Goal: Task Accomplishment & Management: Manage account settings

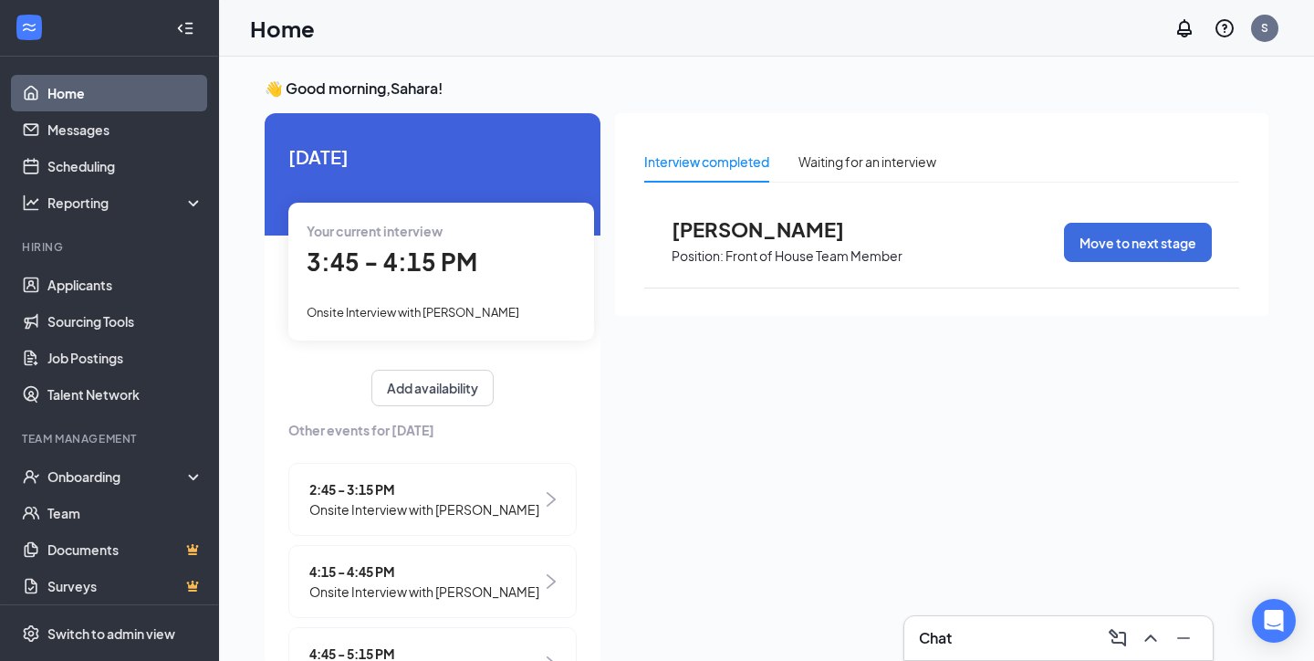
click at [455, 265] on span "3:45 - 4:15 PM" at bounding box center [392, 261] width 171 height 30
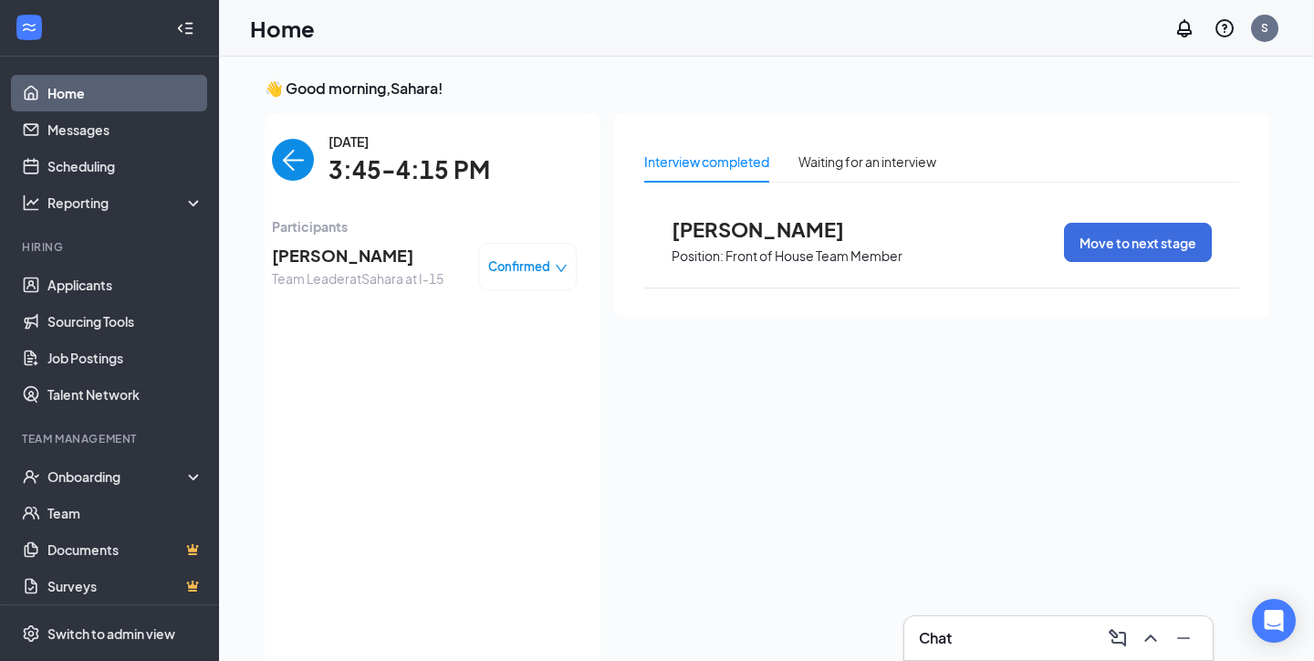
scroll to position [7, 0]
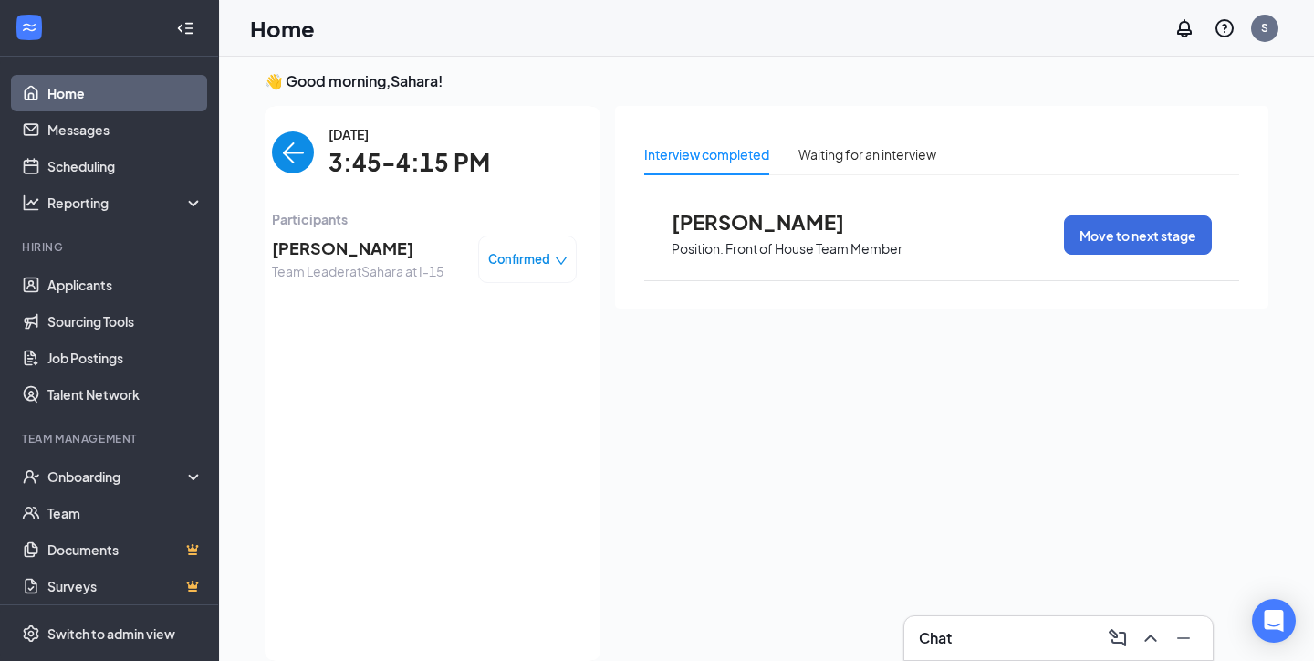
click at [373, 231] on div "[PERSON_NAME] Team Leader at [GEOGRAPHIC_DATA] at I-15 Confirmed" at bounding box center [424, 259] width 305 height 60
click at [373, 246] on span "[PERSON_NAME]" at bounding box center [358, 248] width 172 height 26
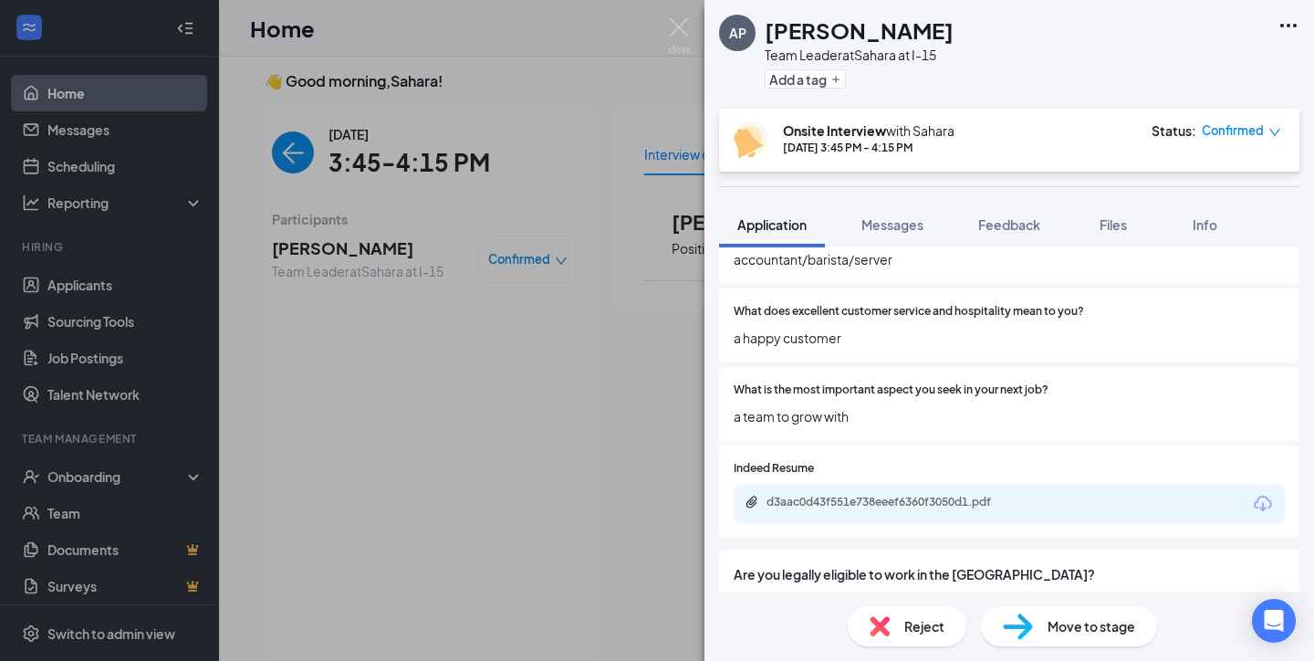
scroll to position [749, 0]
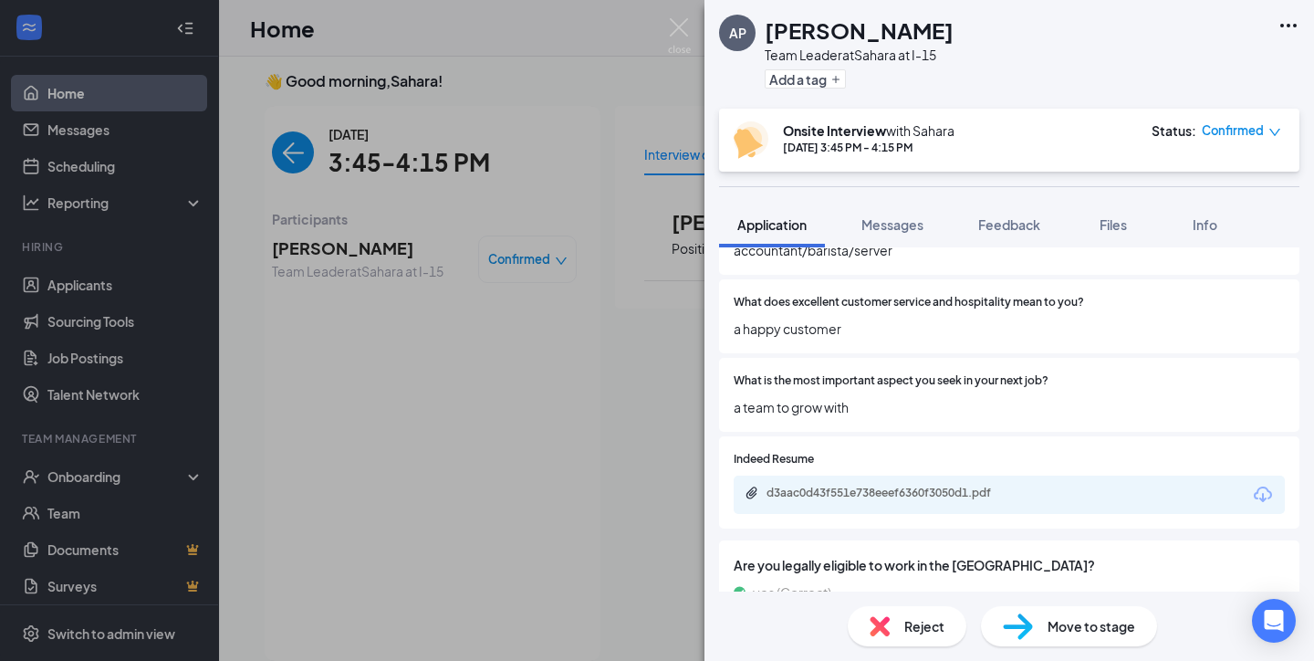
click at [977, 475] on div "d3aac0d43f551e738eeef6360f3050d1.pdf" at bounding box center [1009, 494] width 551 height 38
click at [978, 485] on div "d3aac0d43f551e738eeef6360f3050d1.pdf" at bounding box center [893, 492] width 255 height 15
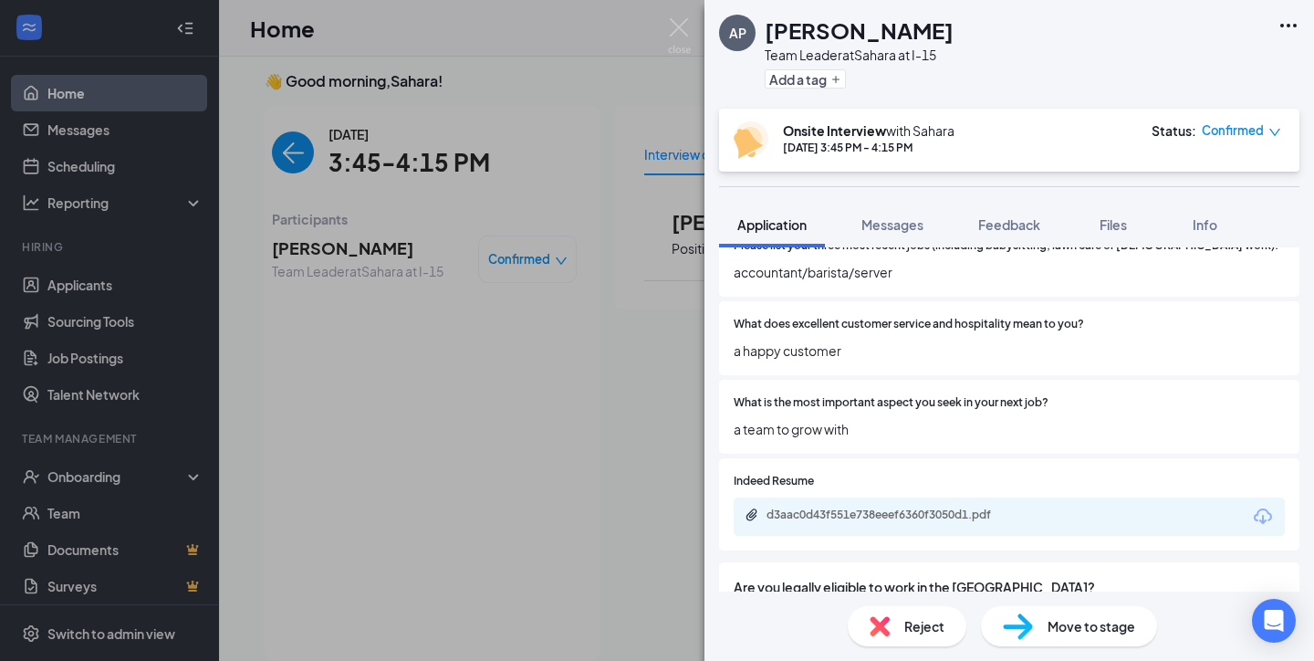
scroll to position [741, 0]
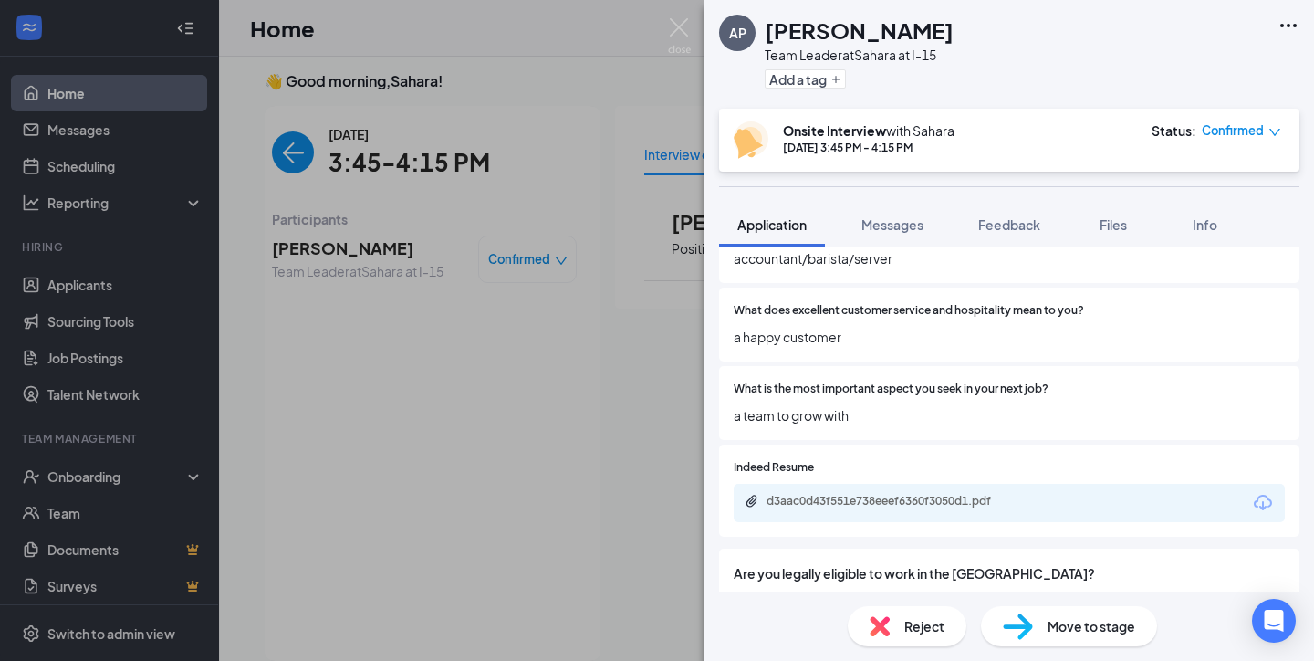
click at [557, 302] on div "AP [PERSON_NAME] Team Leader at [GEOGRAPHIC_DATA] at I-15 Add a tag Onsite Inte…" at bounding box center [657, 330] width 1314 height 661
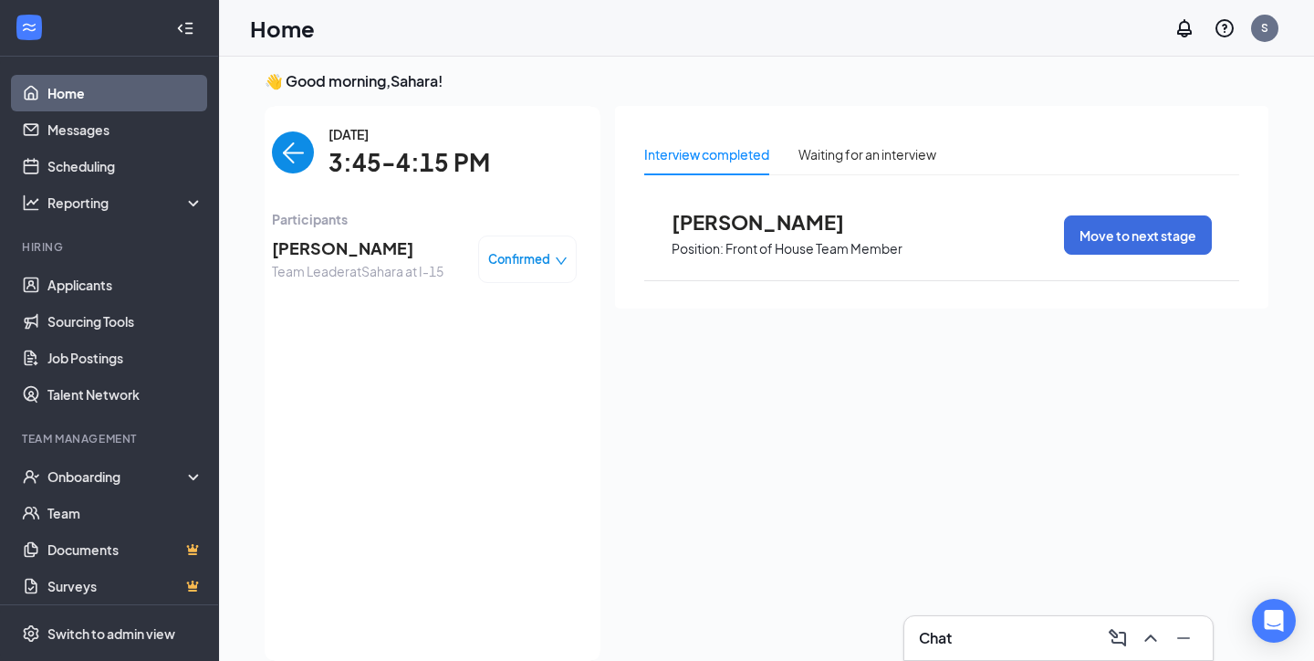
click at [379, 252] on span "[PERSON_NAME]" at bounding box center [358, 248] width 172 height 26
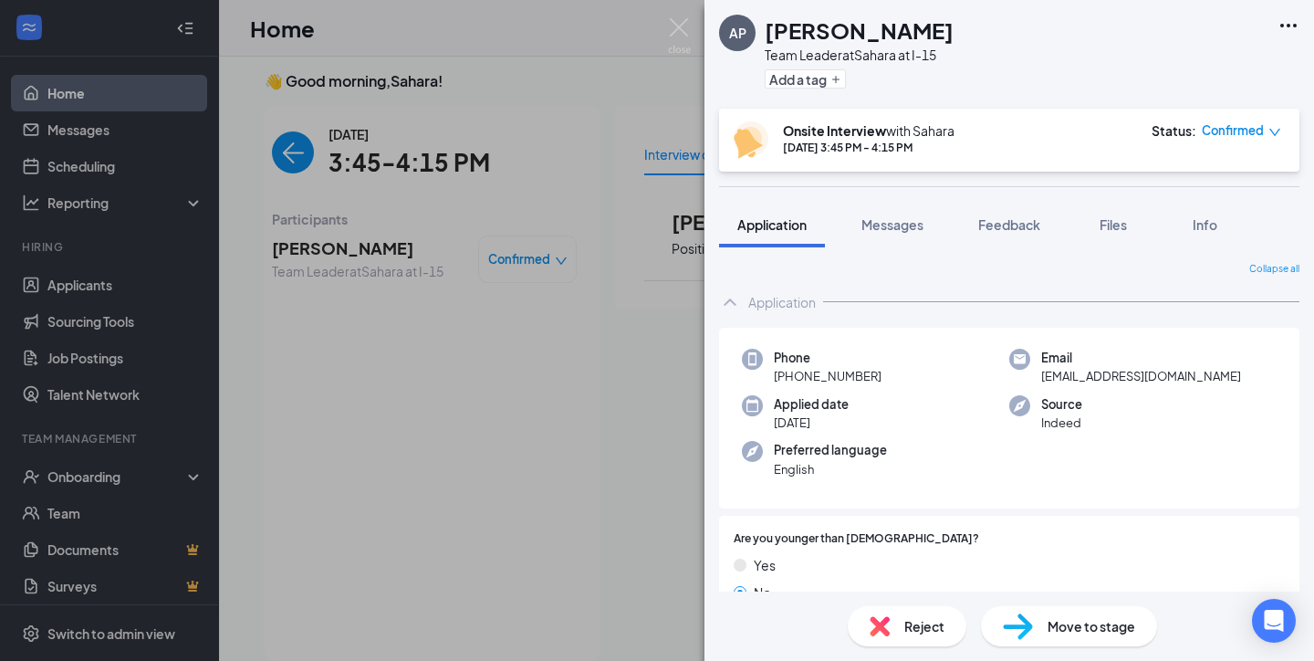
click at [533, 300] on div "AP [PERSON_NAME] Team Leader at [GEOGRAPHIC_DATA] at I-15 Add a tag Onsite Inte…" at bounding box center [657, 330] width 1314 height 661
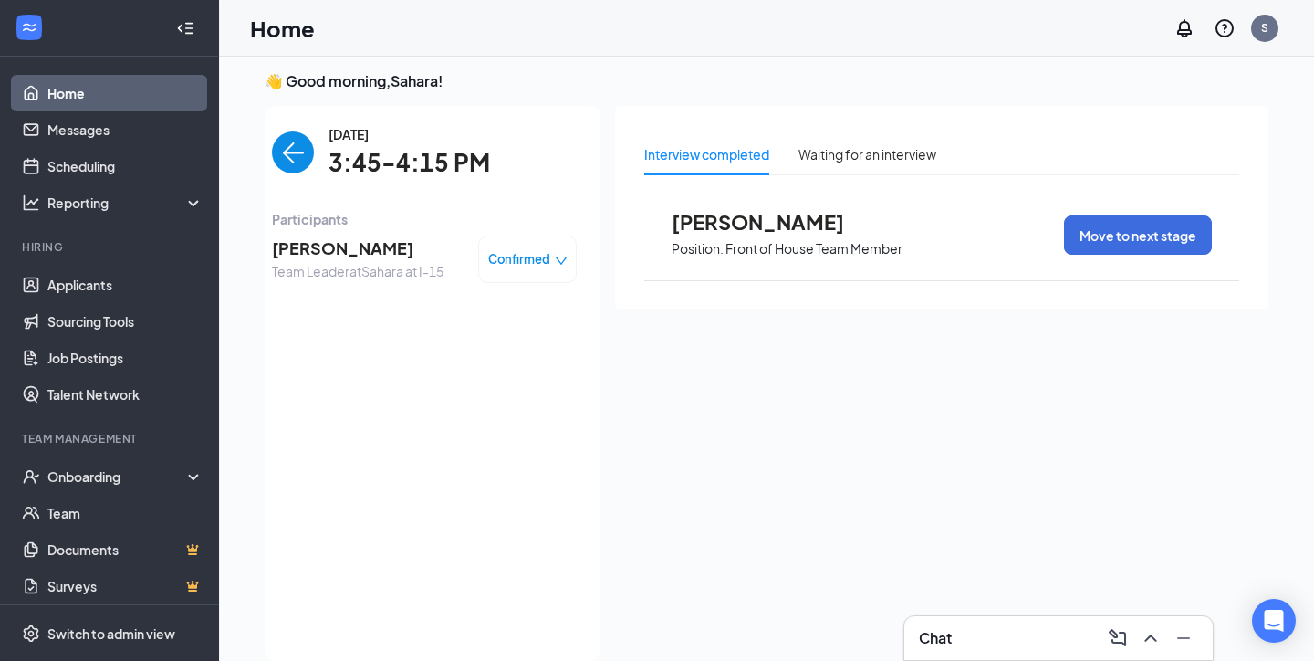
click at [391, 251] on span "[PERSON_NAME]" at bounding box center [358, 248] width 172 height 26
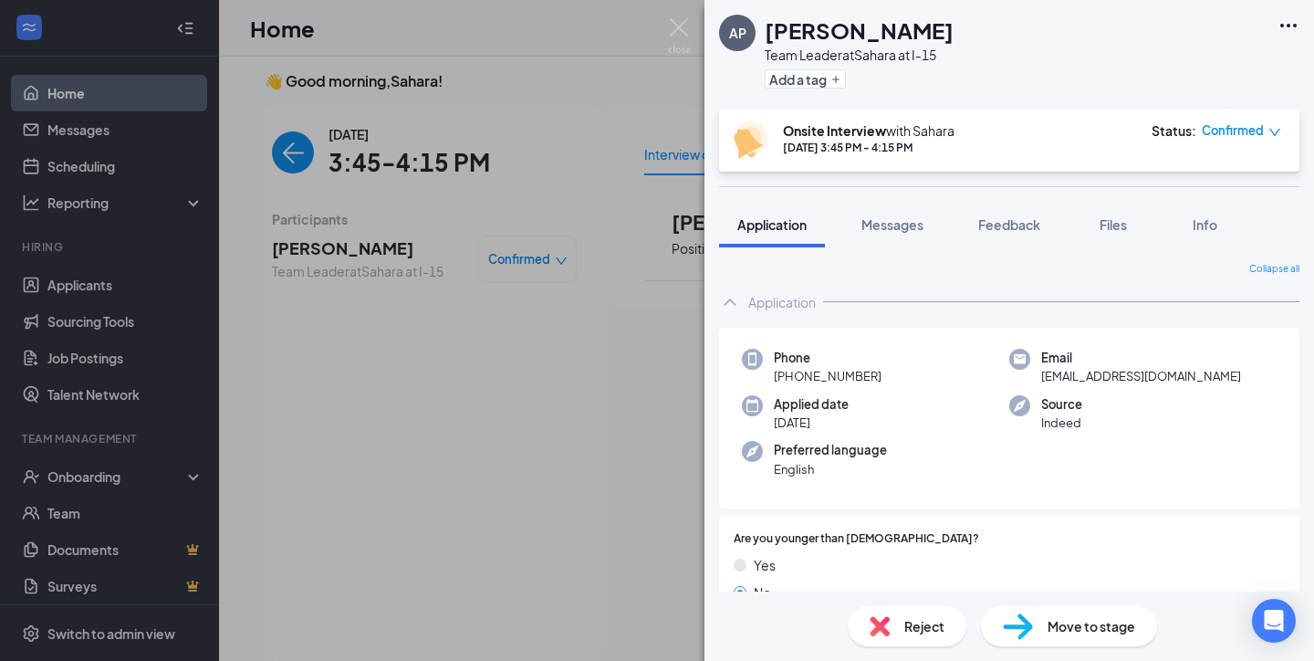
click at [875, 347] on div "Phone [PHONE_NUMBER] Email [EMAIL_ADDRESS][DOMAIN_NAME] Applied date [DATE] Sou…" at bounding box center [1009, 419] width 580 height 182
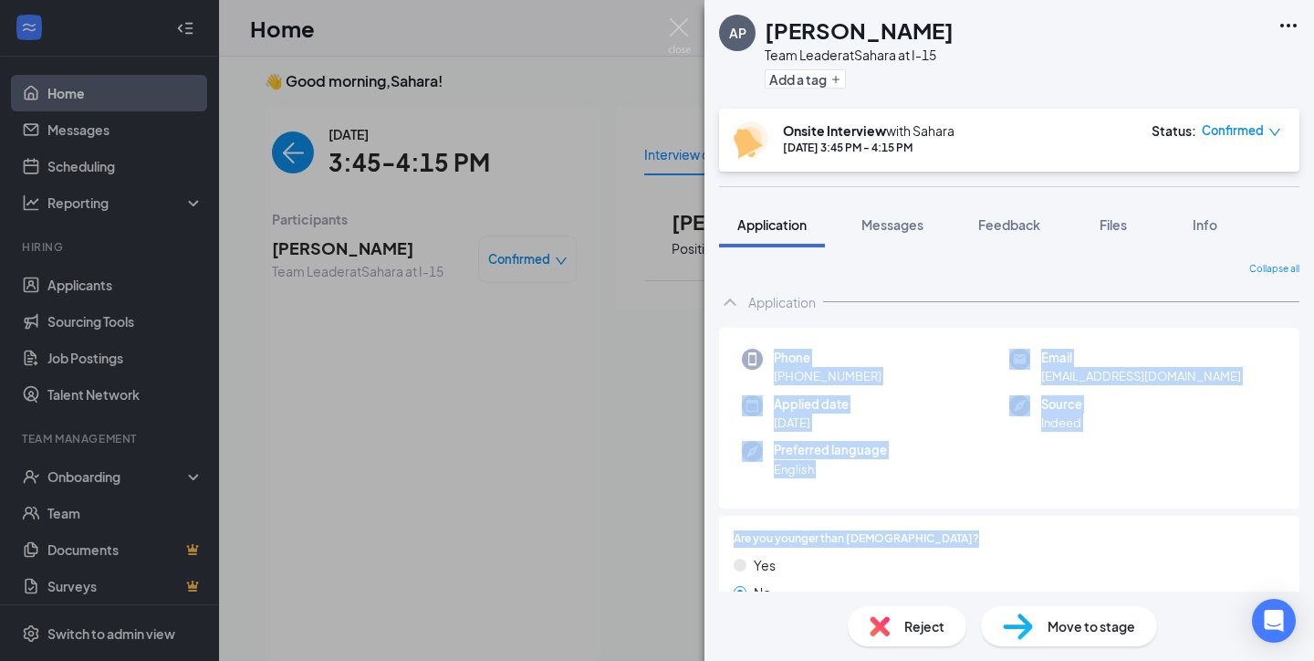
drag, startPoint x: 747, startPoint y: 347, endPoint x: 1068, endPoint y: 543, distance: 375.6
click at [1052, 537] on div at bounding box center [1132, 538] width 306 height 17
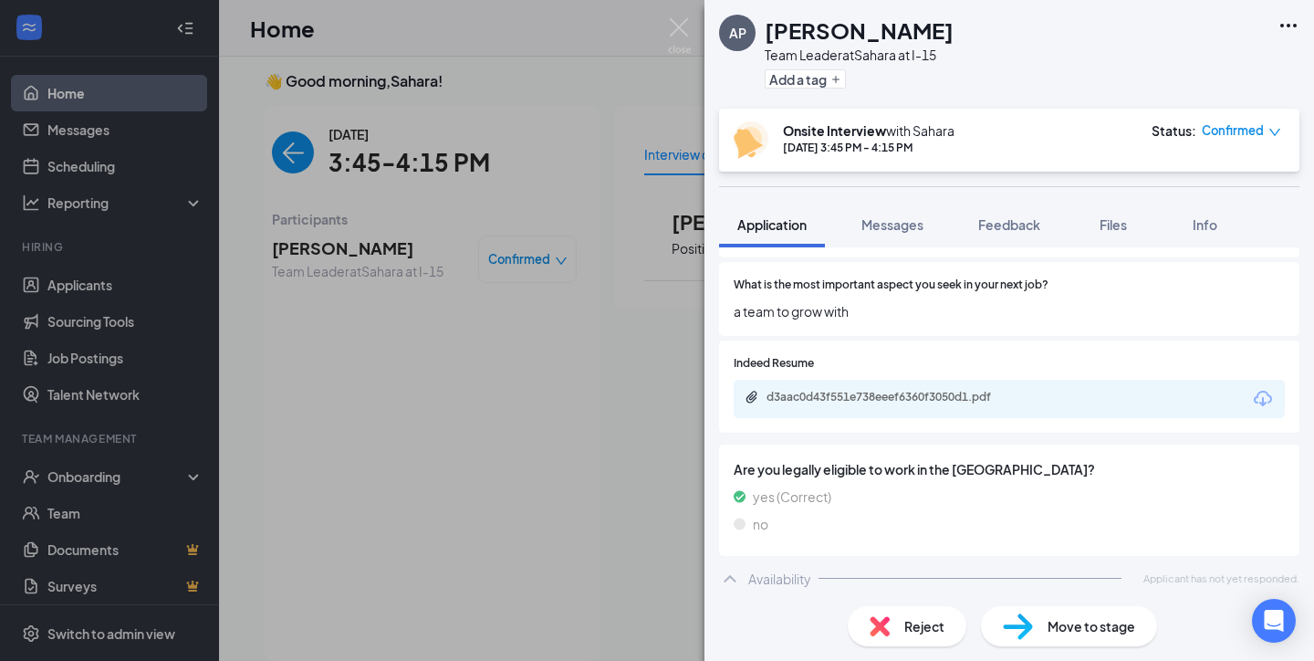
scroll to position [824, 0]
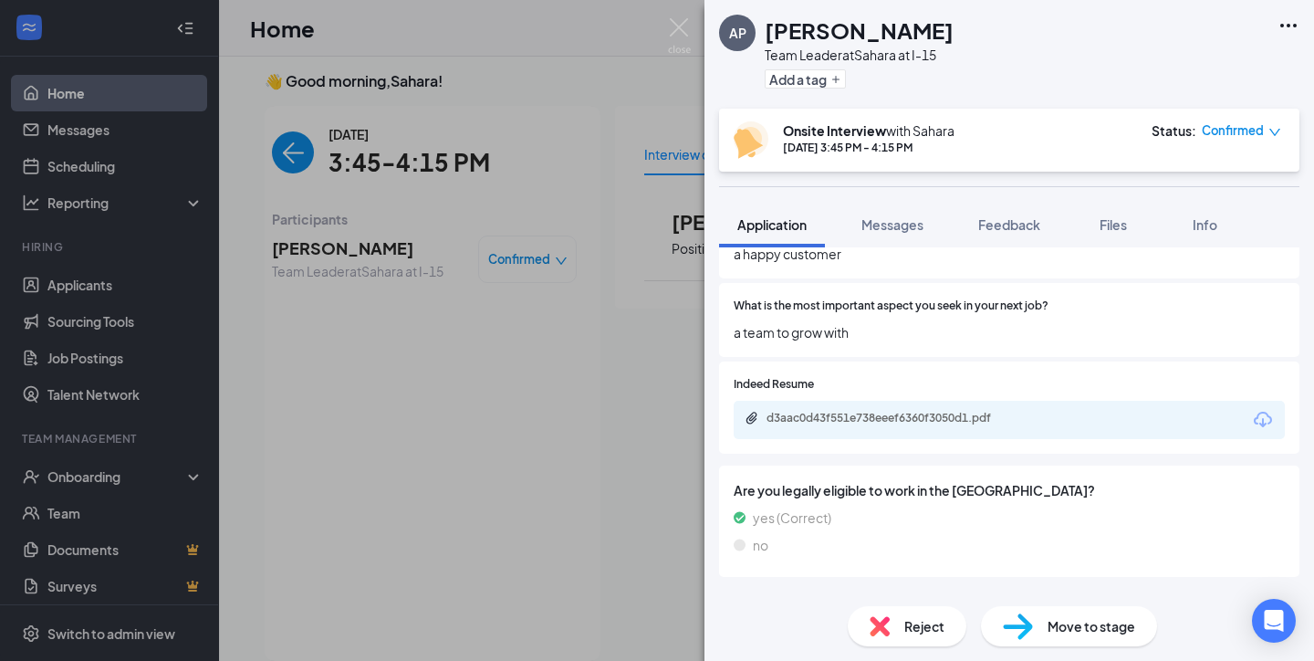
click at [988, 507] on div "yes (Correct)" at bounding box center [1009, 517] width 551 height 20
click at [888, 507] on div "yes (Correct)" at bounding box center [1009, 517] width 551 height 20
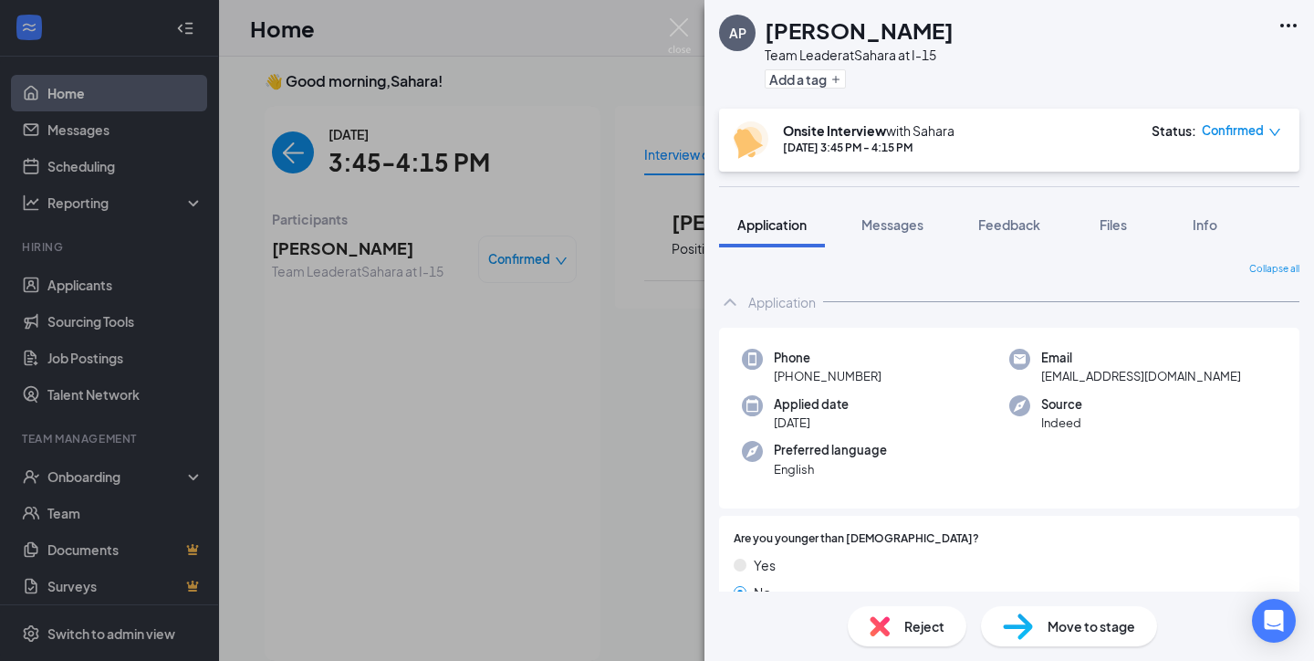
scroll to position [0, 0]
click at [937, 637] on div "Reject" at bounding box center [907, 626] width 119 height 40
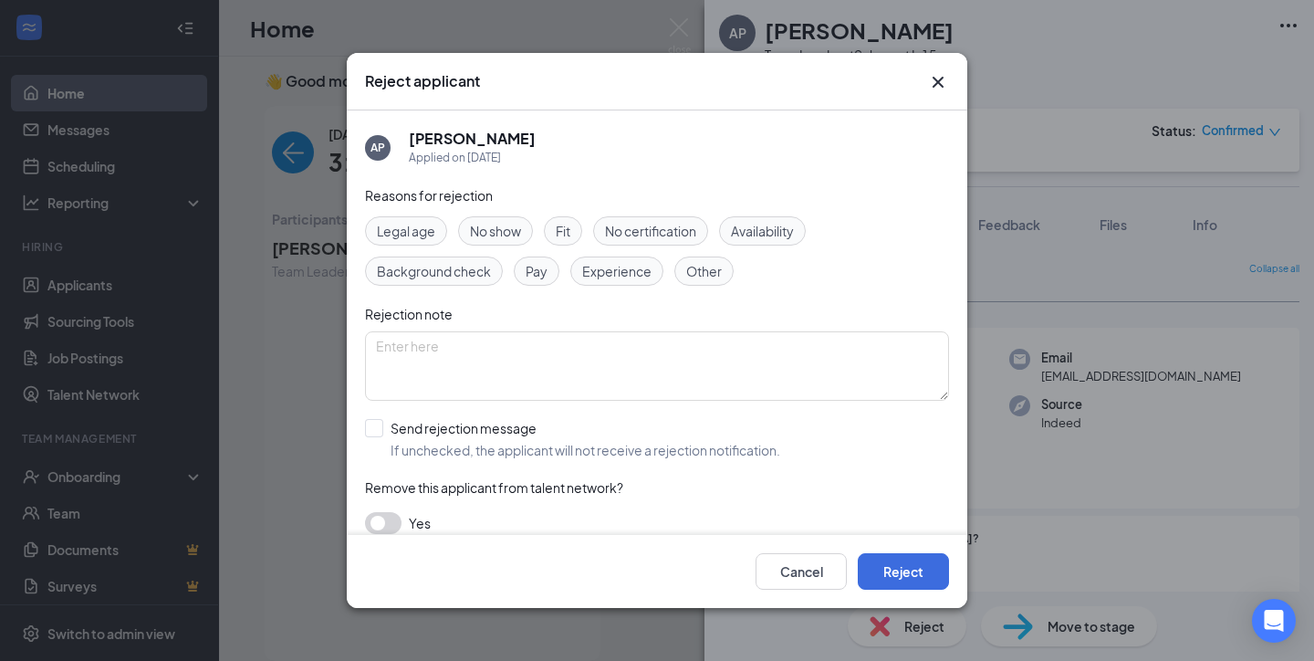
click at [561, 233] on span "Fit" at bounding box center [563, 231] width 15 height 20
click at [592, 362] on textarea at bounding box center [657, 365] width 584 height 69
type textarea "n"
click at [642, 365] on textarea at bounding box center [657, 365] width 584 height 69
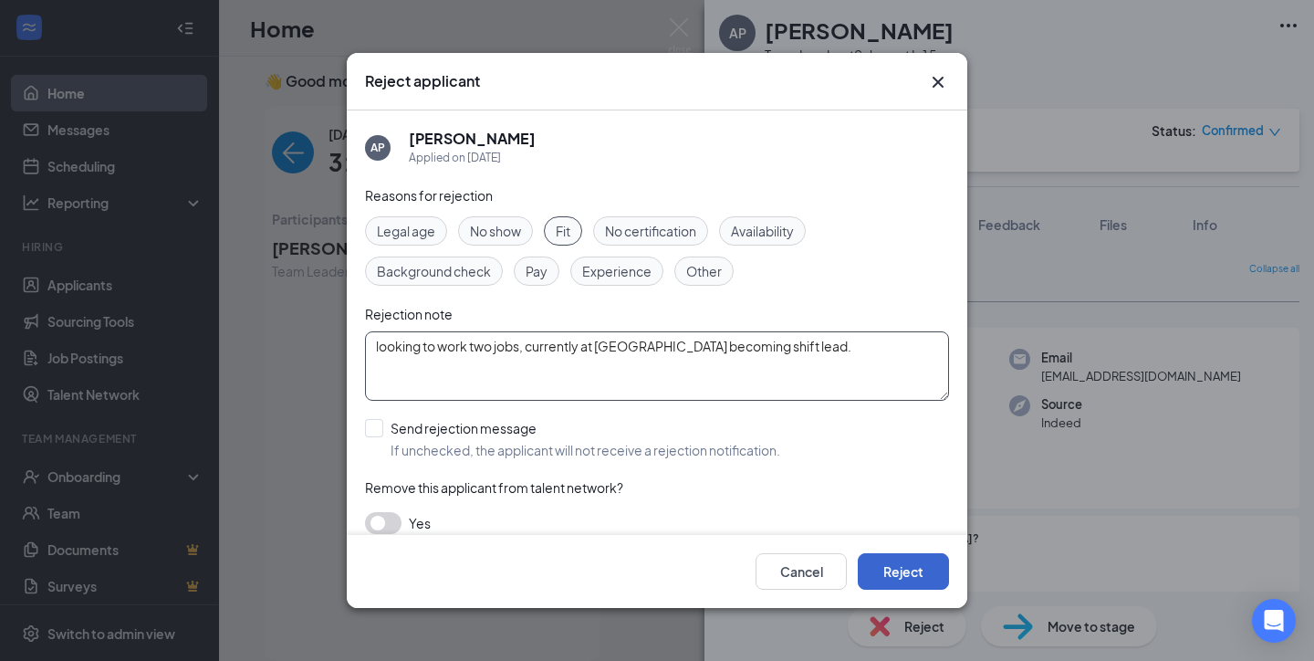
type textarea "looking to work two jobs, currently at [GEOGRAPHIC_DATA] becoming shift lead."
click at [892, 563] on button "Reject" at bounding box center [903, 571] width 91 height 36
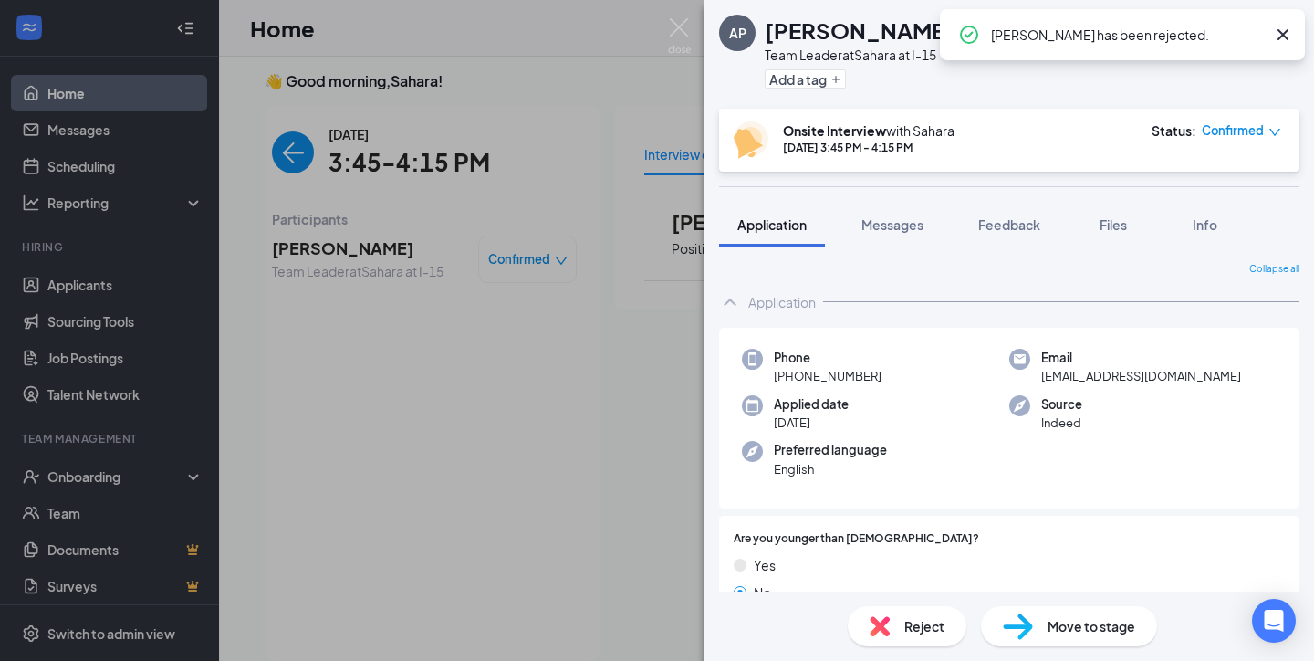
click at [688, 54] on div "AP [PERSON_NAME] Team Leader at [GEOGRAPHIC_DATA] at I-15 Add a tag Onsite Inte…" at bounding box center [657, 330] width 1314 height 661
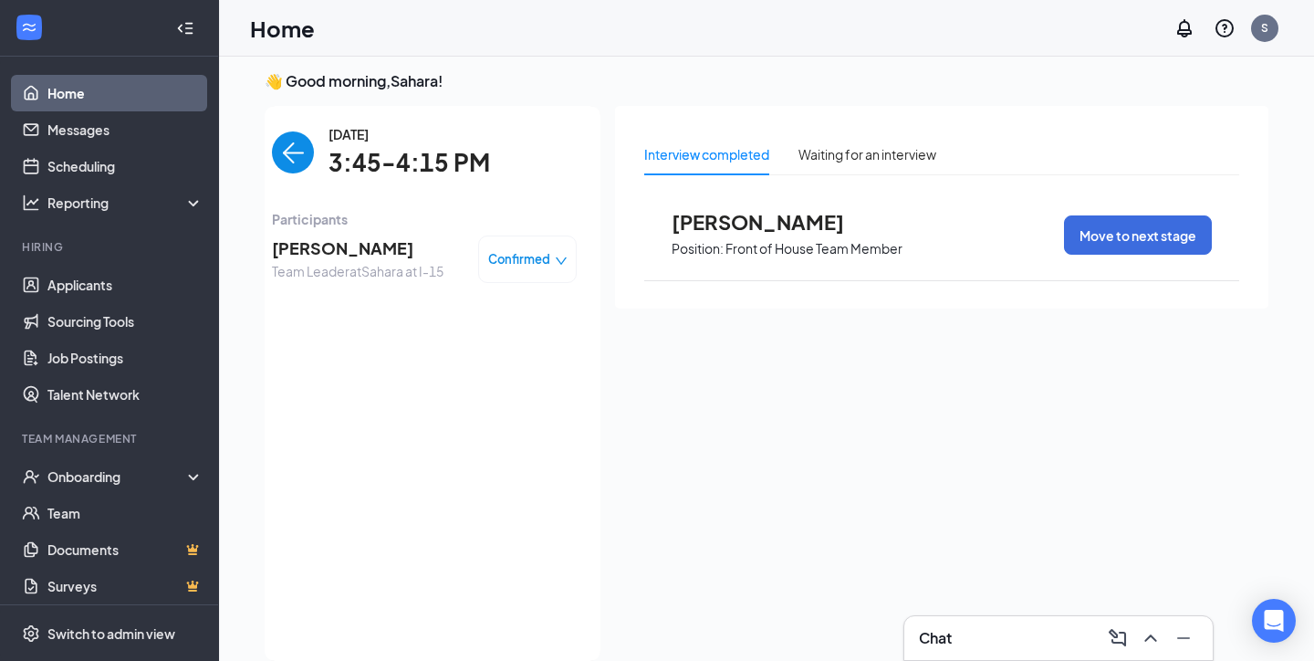
click at [300, 156] on img "back-button" at bounding box center [293, 152] width 42 height 42
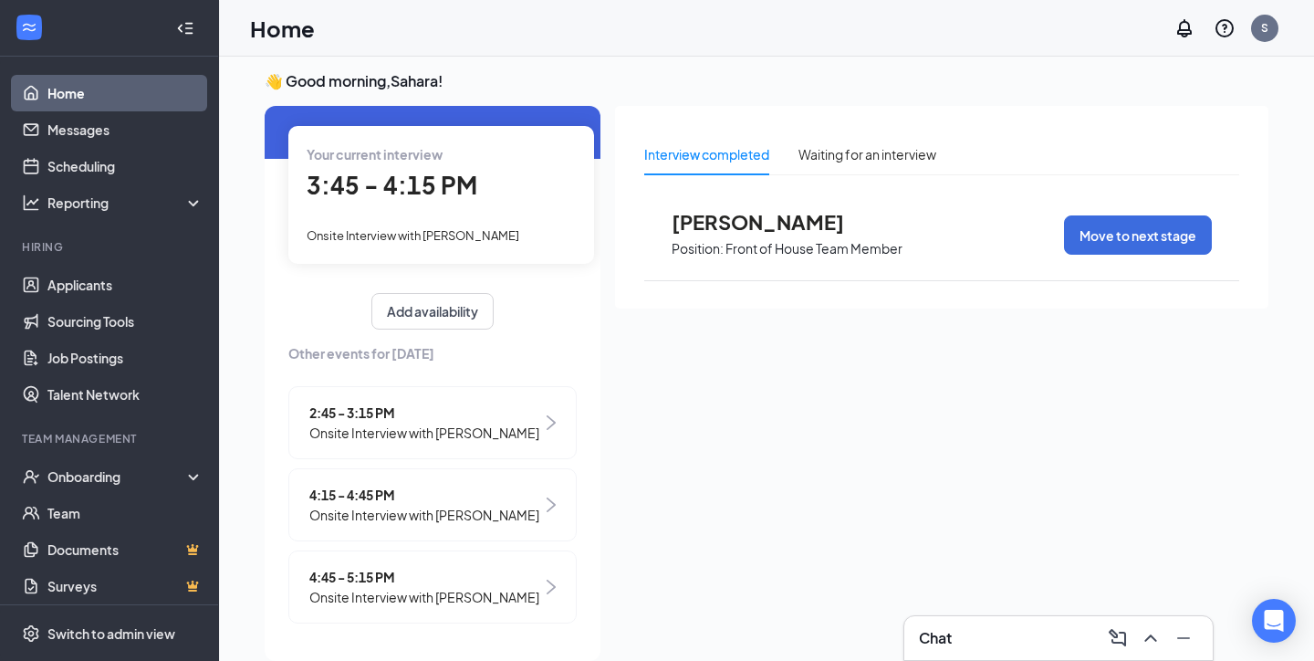
scroll to position [68, 0]
